Goal: Task Accomplishment & Management: Use online tool/utility

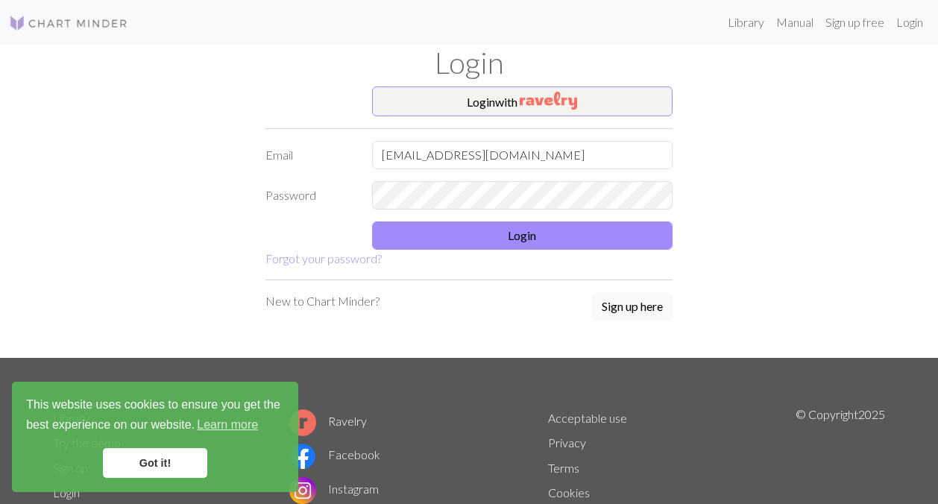
type input "[EMAIL_ADDRESS][DOMAIN_NAME]"
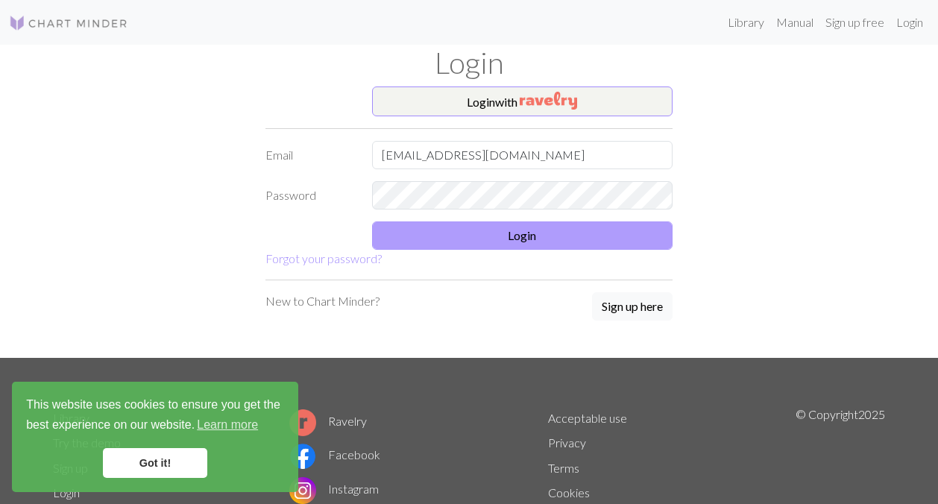
click at [517, 242] on button "Login" at bounding box center [522, 235] width 301 height 28
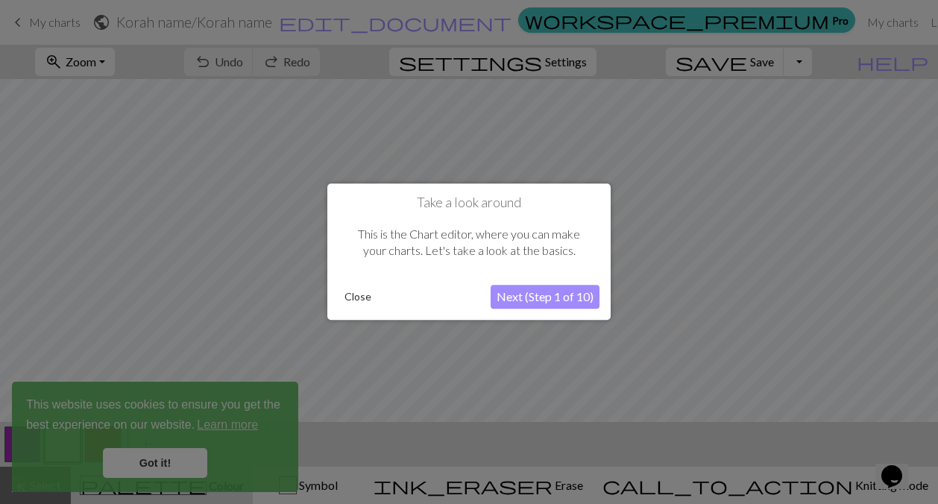
click at [369, 292] on button "Close" at bounding box center [358, 297] width 39 height 22
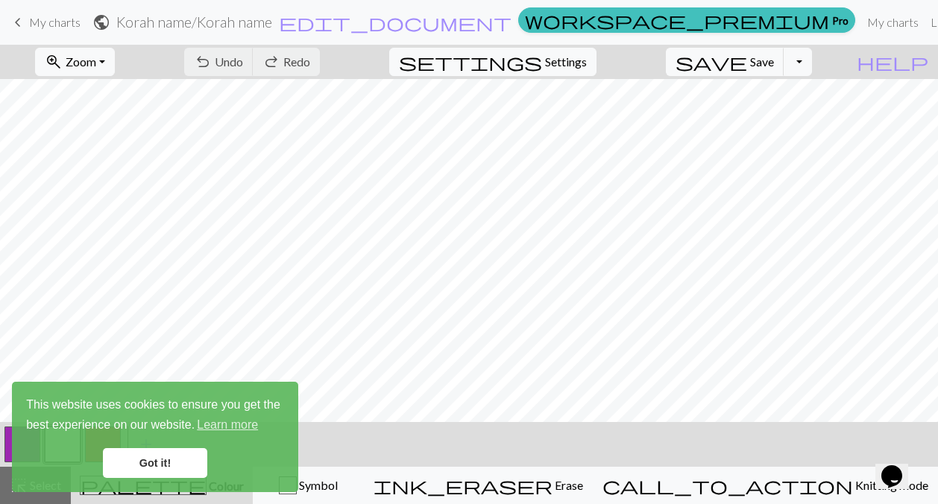
click at [54, 31] on link "keyboard_arrow_left My charts" at bounding box center [45, 22] width 72 height 25
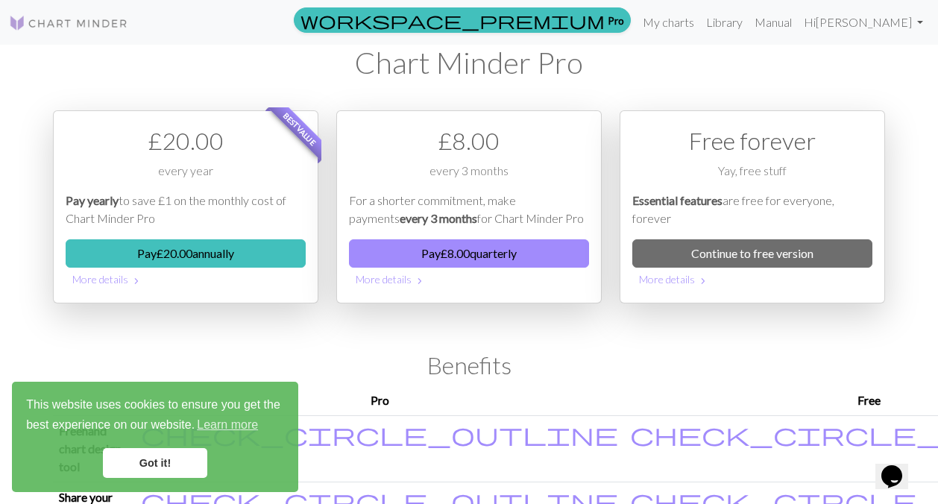
click at [153, 470] on link "Got it!" at bounding box center [155, 463] width 104 height 30
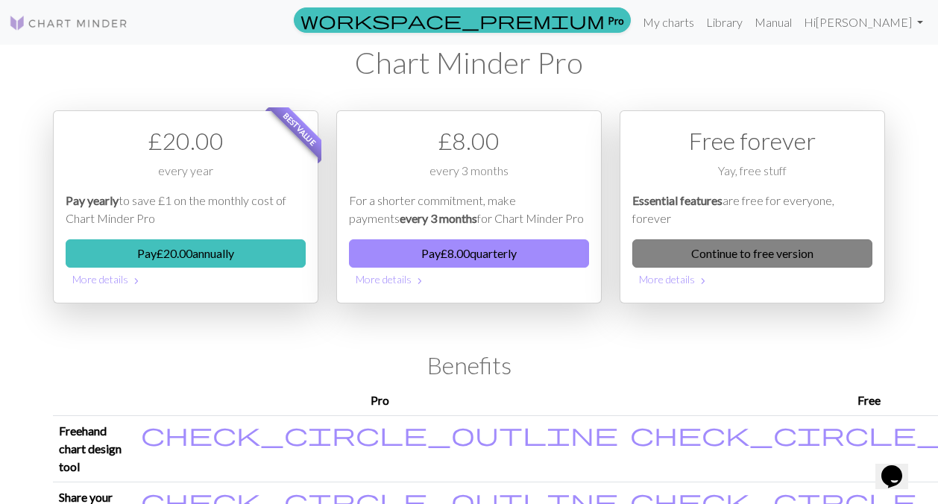
click at [731, 252] on link "Continue to free version" at bounding box center [752, 253] width 240 height 28
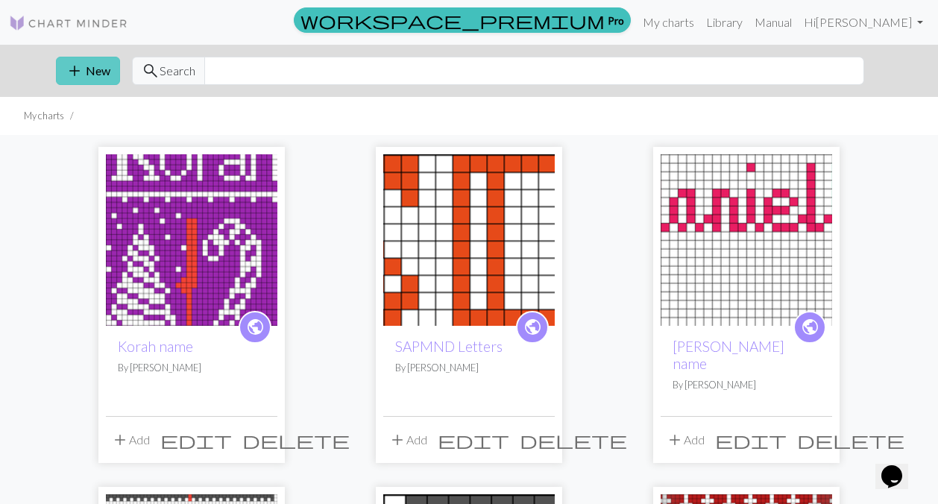
click at [95, 72] on button "add New" at bounding box center [88, 71] width 64 height 28
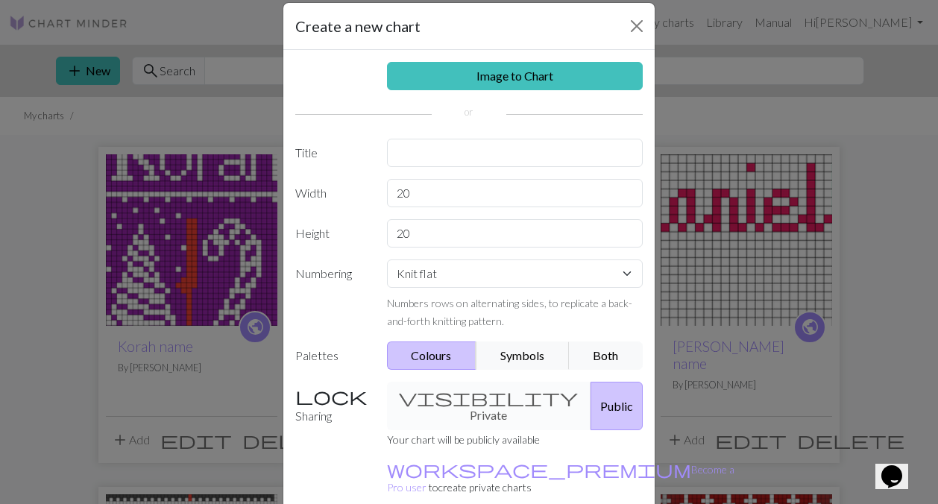
scroll to position [24, 0]
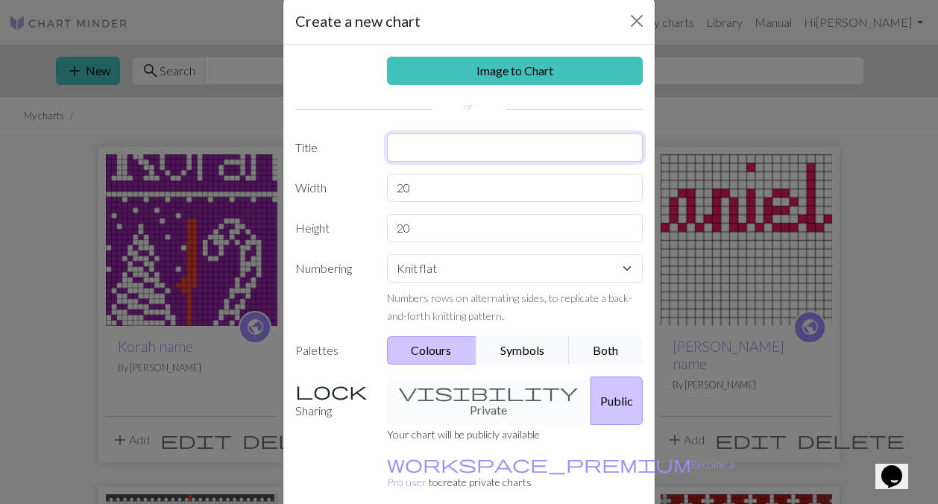
click at [412, 146] on input "text" at bounding box center [515, 147] width 256 height 28
type input "[PERSON_NAME] name chart"
click at [414, 192] on input "20" at bounding box center [515, 188] width 256 height 28
type input "2"
type input "40"
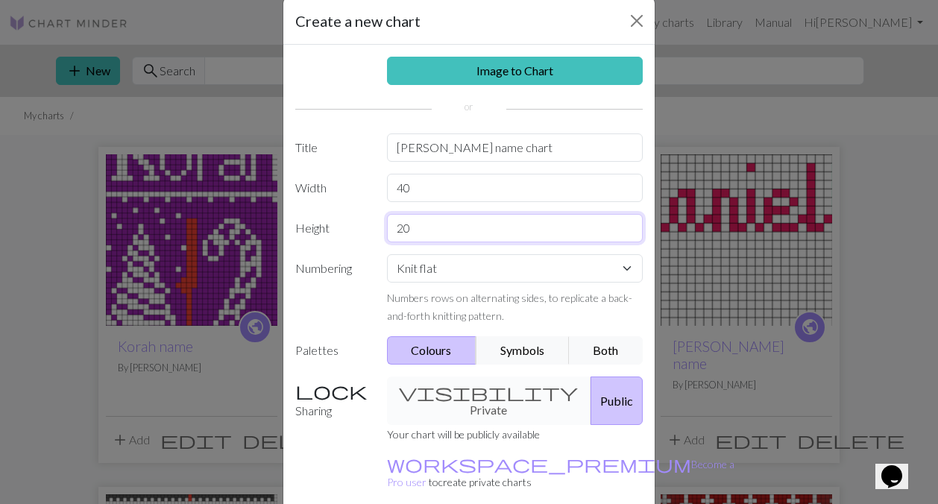
click at [471, 233] on input "20" at bounding box center [515, 228] width 256 height 28
type input "2"
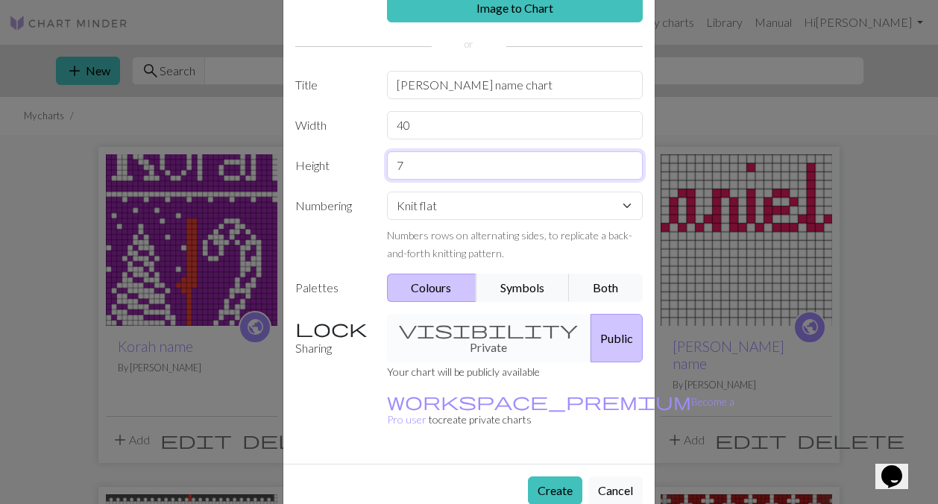
scroll to position [85, 0]
type input "7"
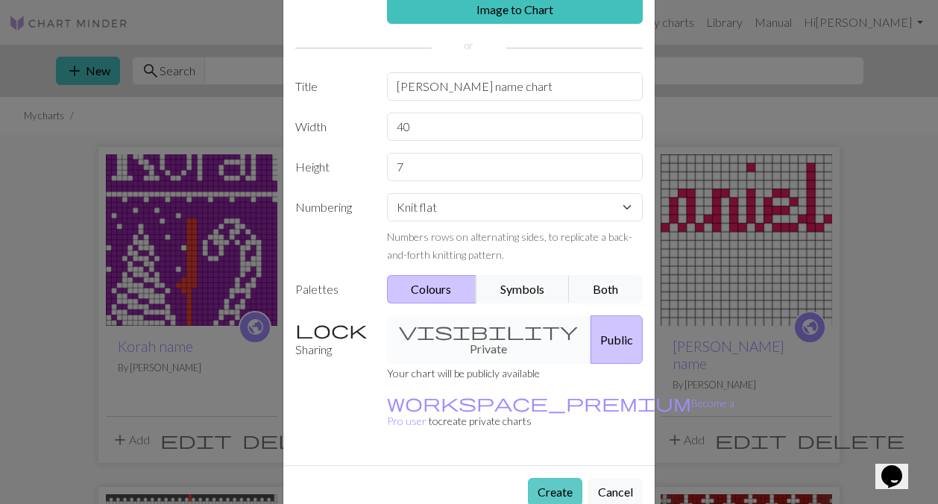
click at [553, 478] on button "Create" at bounding box center [555, 492] width 54 height 28
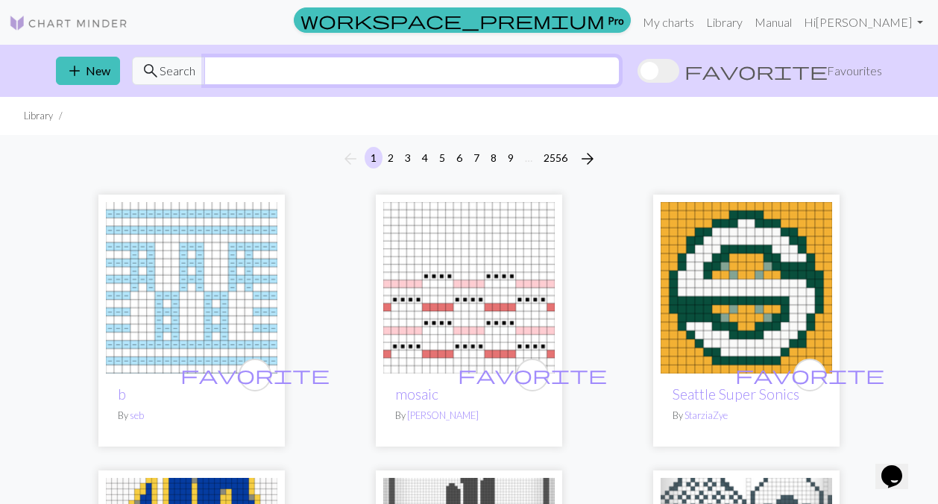
click at [317, 66] on input "text" at bounding box center [411, 71] width 415 height 28
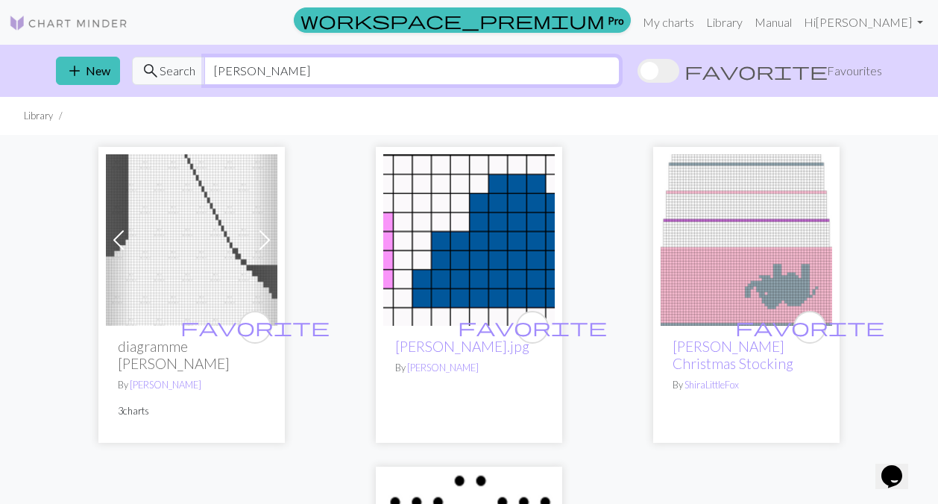
type input "[PERSON_NAME]"
